Goal: Information Seeking & Learning: Find specific fact

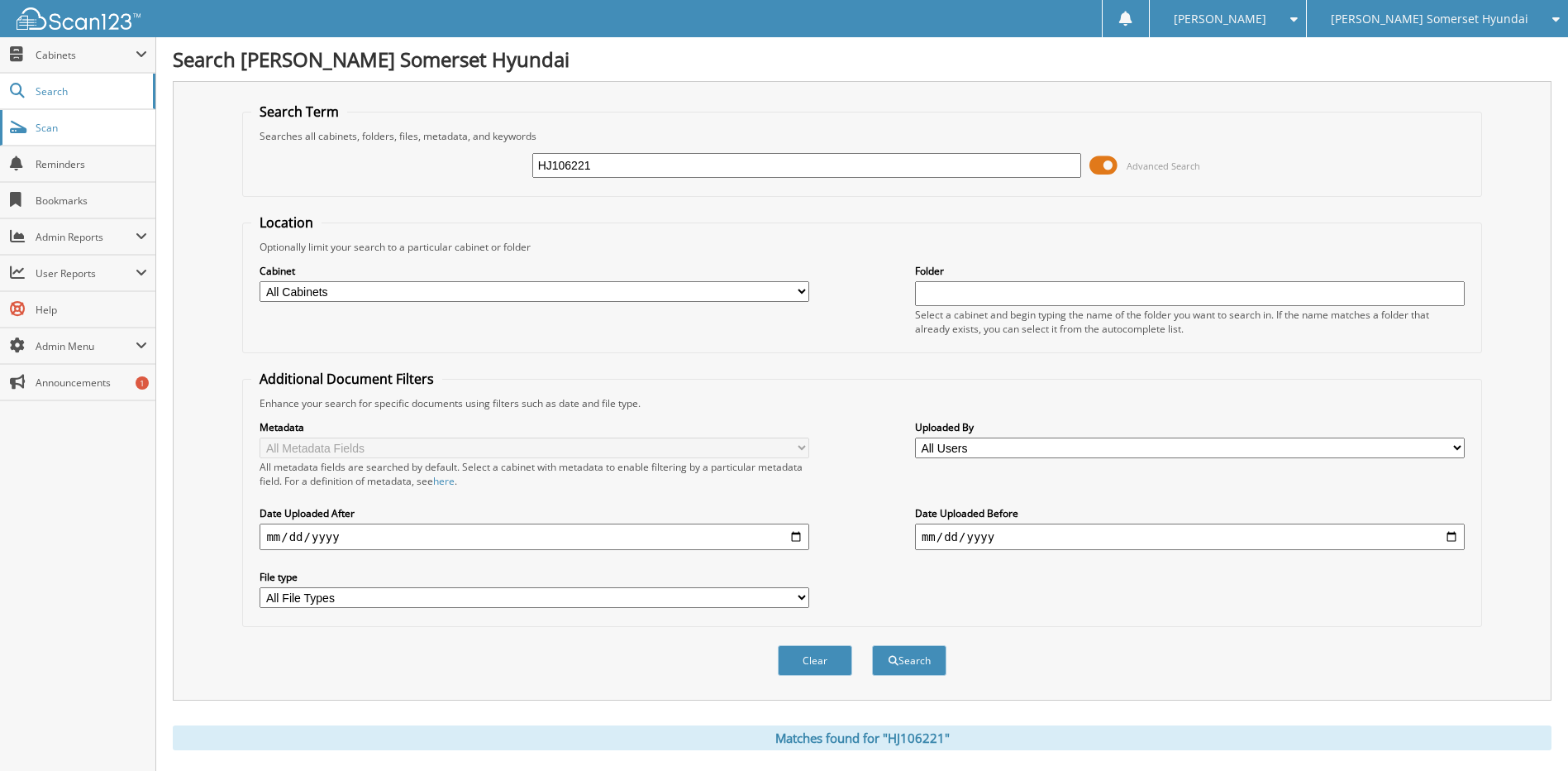
drag, startPoint x: 411, startPoint y: 132, endPoint x: 99, endPoint y: 117, distance: 312.4
click at [112, 119] on body "[PERSON_NAME] Settings Logout [PERSON_NAME] Somerset Hyundai [PERSON_NAME] Chev…" at bounding box center [784, 634] width 1568 height 1269
type input "[PERSON_NAME]"
click at [873, 646] on button "Search" at bounding box center [910, 660] width 74 height 31
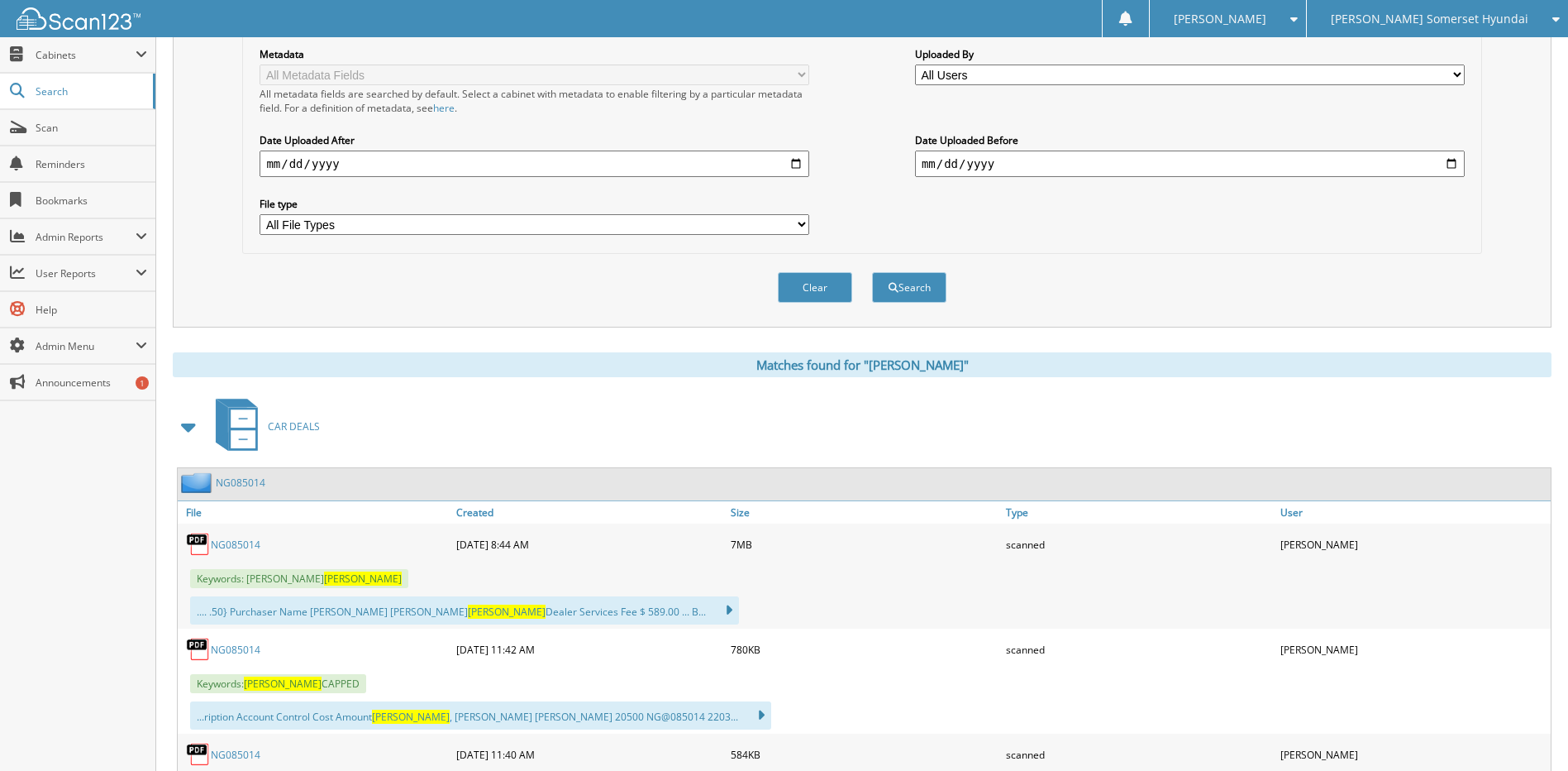
scroll to position [331, 0]
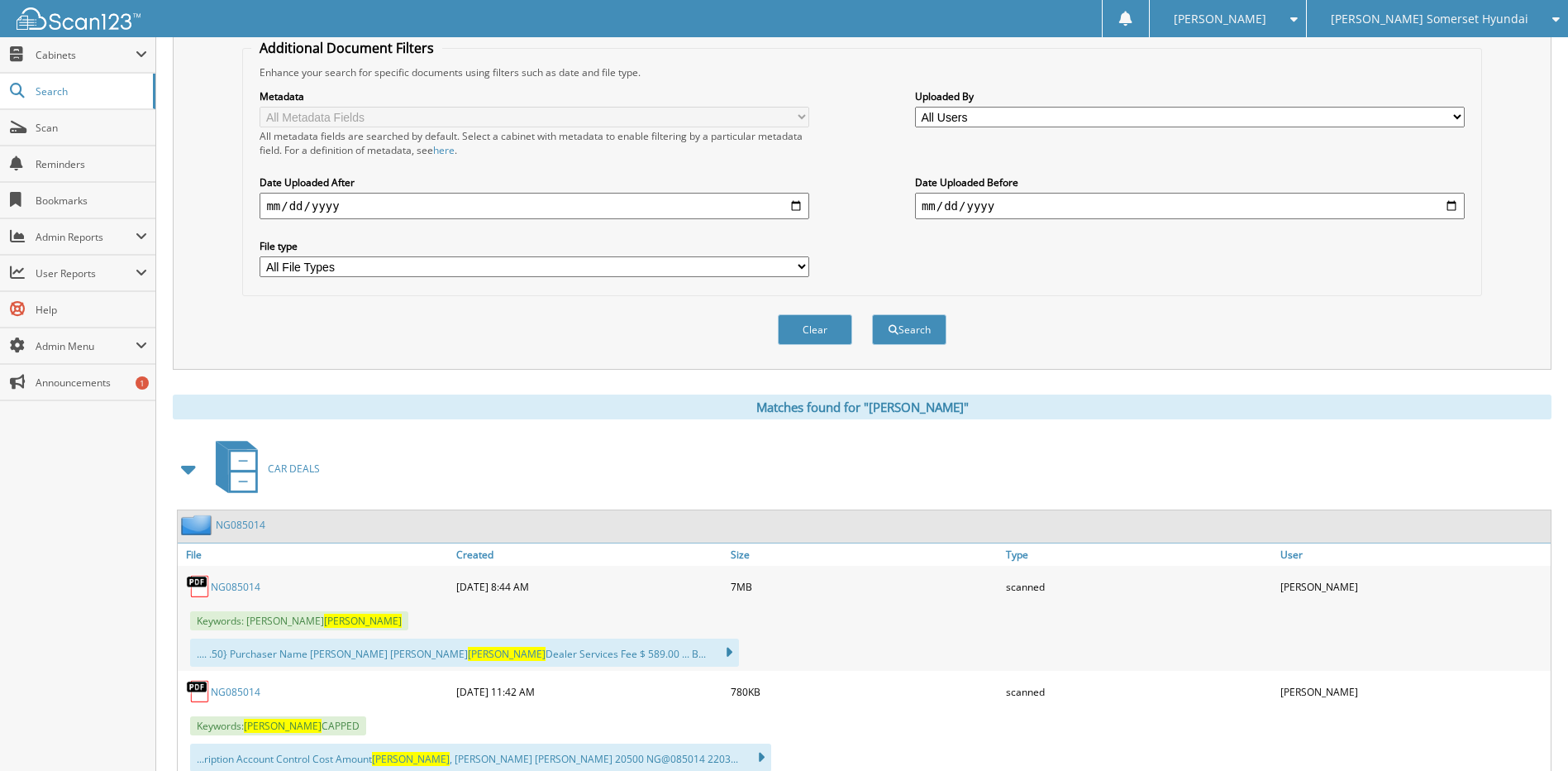
click at [253, 582] on link "NG085014" at bounding box center [235, 586] width 49 height 14
